Goal: Task Accomplishment & Management: Manage account settings

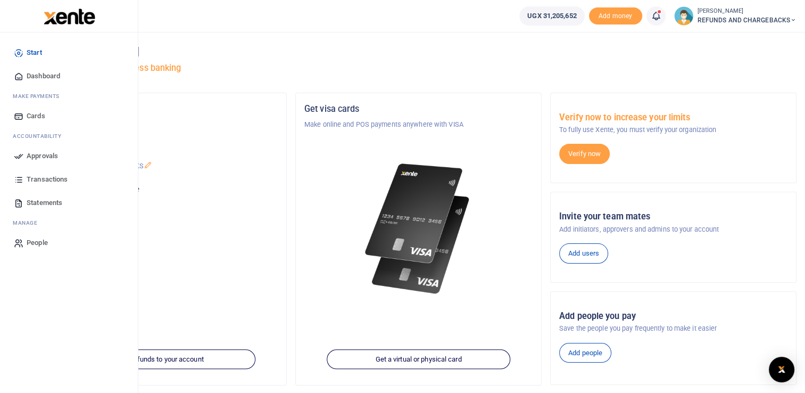
click at [40, 155] on span "Approvals" at bounding box center [42, 156] width 31 height 11
click at [33, 153] on span "Approvals" at bounding box center [42, 156] width 31 height 11
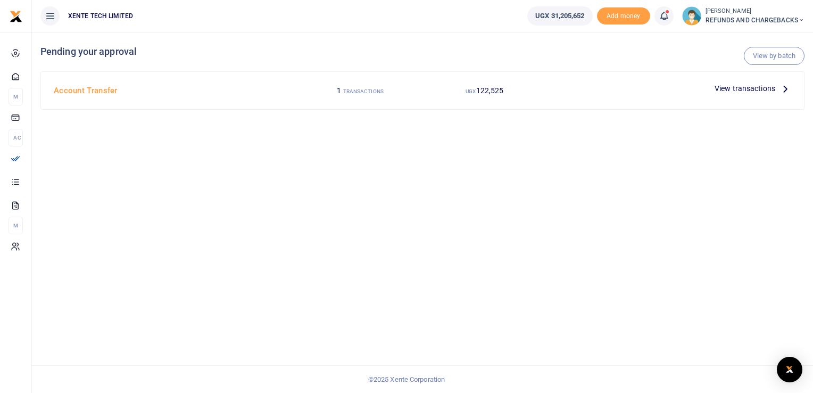
click at [783, 86] on icon at bounding box center [785, 88] width 12 height 12
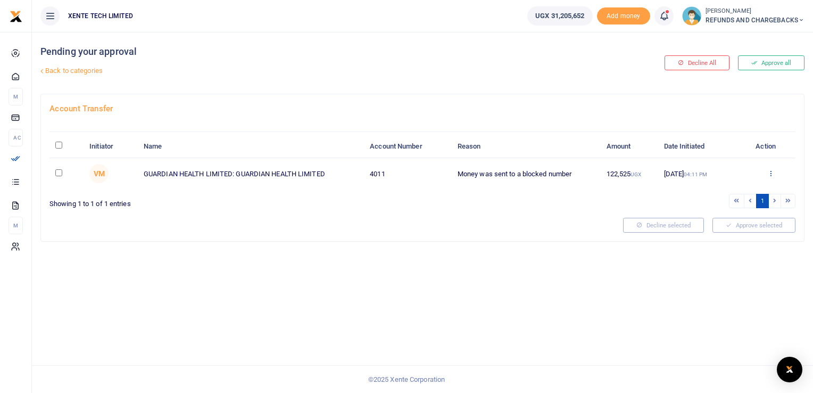
click at [773, 174] on icon at bounding box center [770, 172] width 7 height 7
click at [729, 188] on link "Approve" at bounding box center [731, 190] width 84 height 15
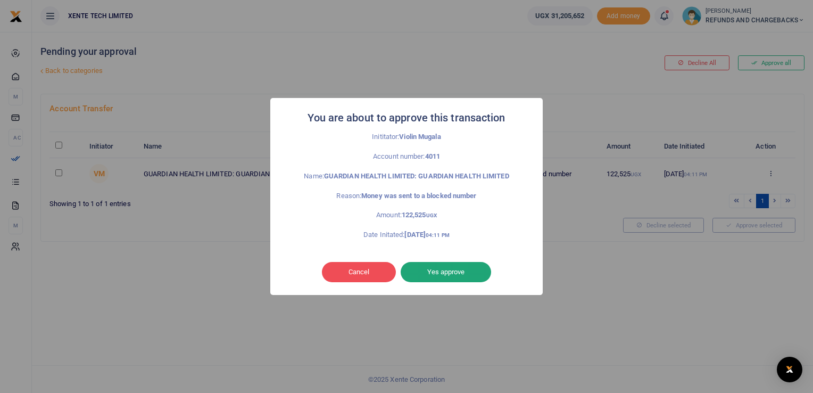
click at [450, 269] on button "Yes approve" at bounding box center [446, 272] width 90 height 20
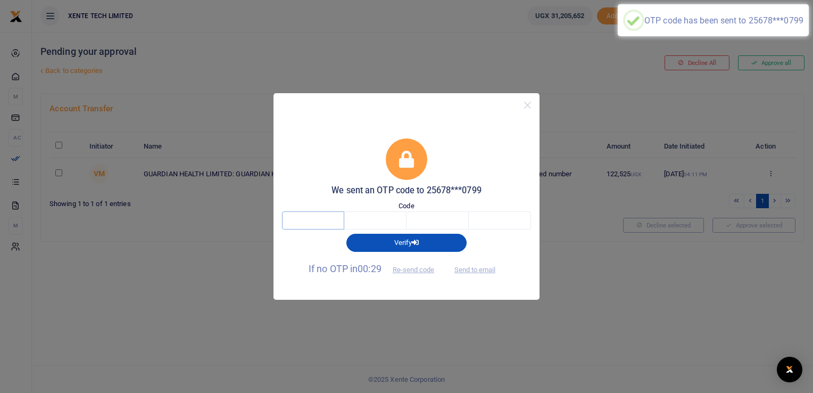
click at [328, 218] on input "text" at bounding box center [313, 220] width 62 height 18
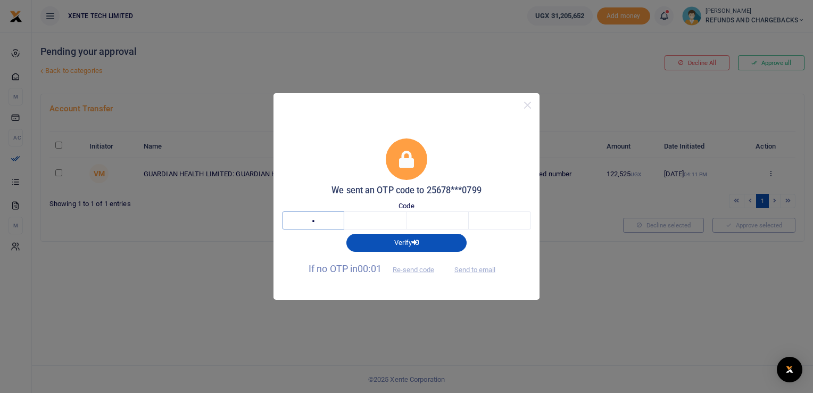
type input "8"
type input "9"
type input "8"
type input "1"
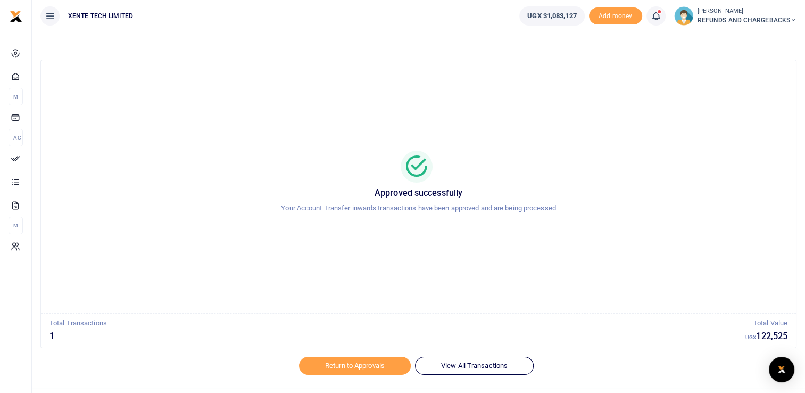
click at [747, 24] on span "REFUNDS AND CHARGEBACKS" at bounding box center [746, 20] width 99 height 10
click at [745, 77] on link "Logout" at bounding box center [754, 77] width 84 height 15
